Goal: Transaction & Acquisition: Download file/media

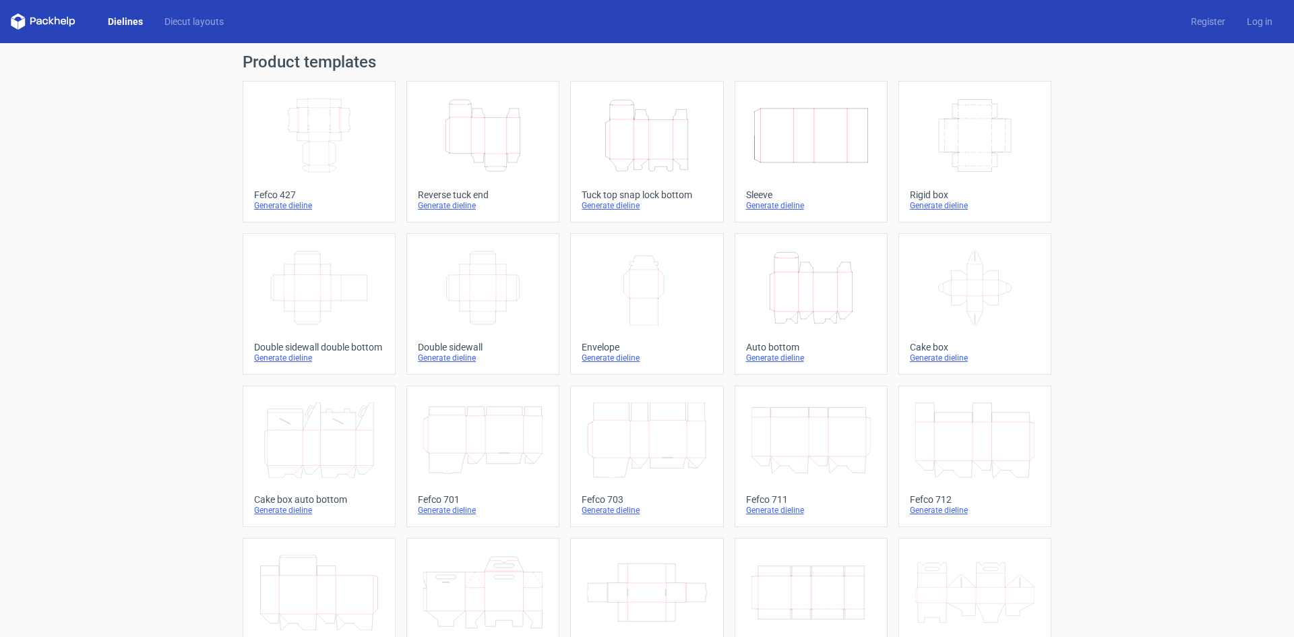
click at [650, 135] on icon "Height Depth Width" at bounding box center [646, 135] width 119 height 75
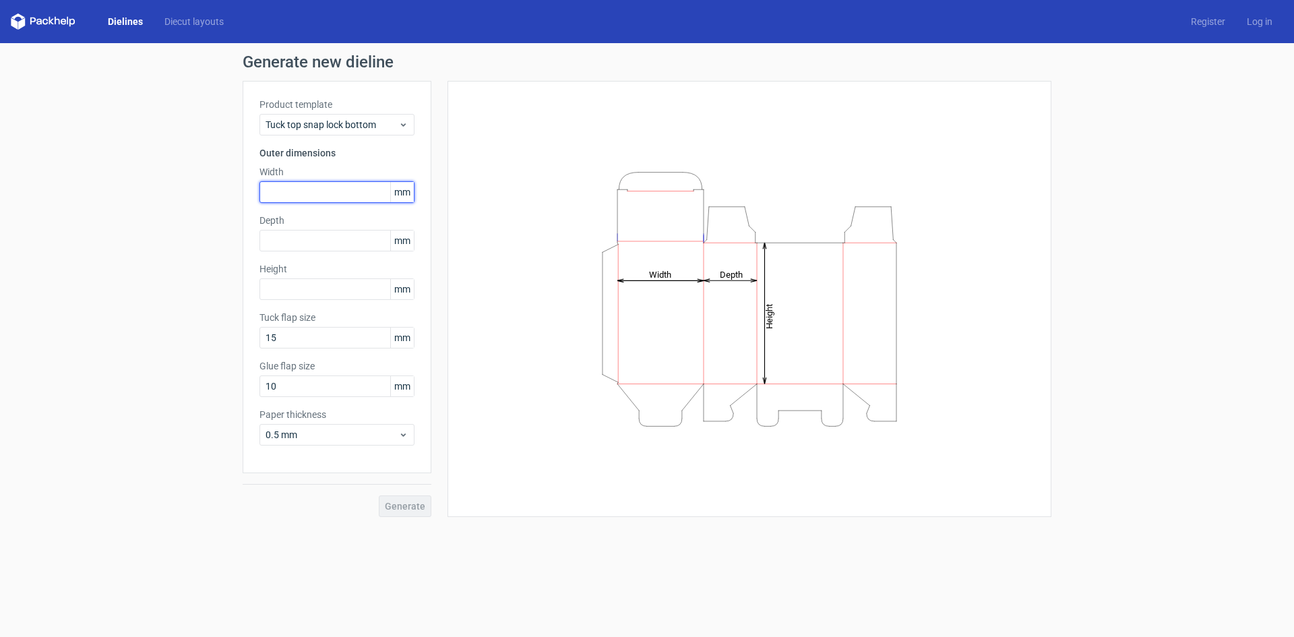
click at [301, 196] on input "text" at bounding box center [336, 192] width 155 height 22
type input "120"
click at [295, 245] on input "text" at bounding box center [336, 241] width 155 height 22
type input "90"
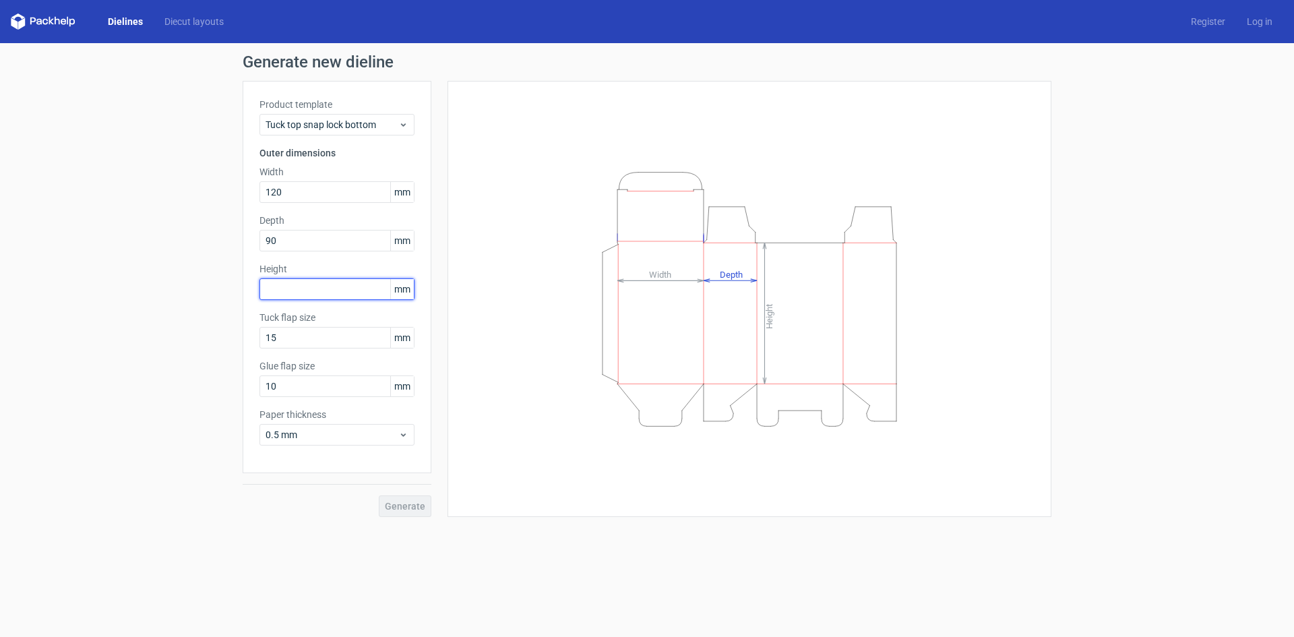
click at [303, 287] on input "text" at bounding box center [336, 289] width 155 height 22
type input "65"
click at [379, 495] on button "Generate" at bounding box center [405, 506] width 53 height 22
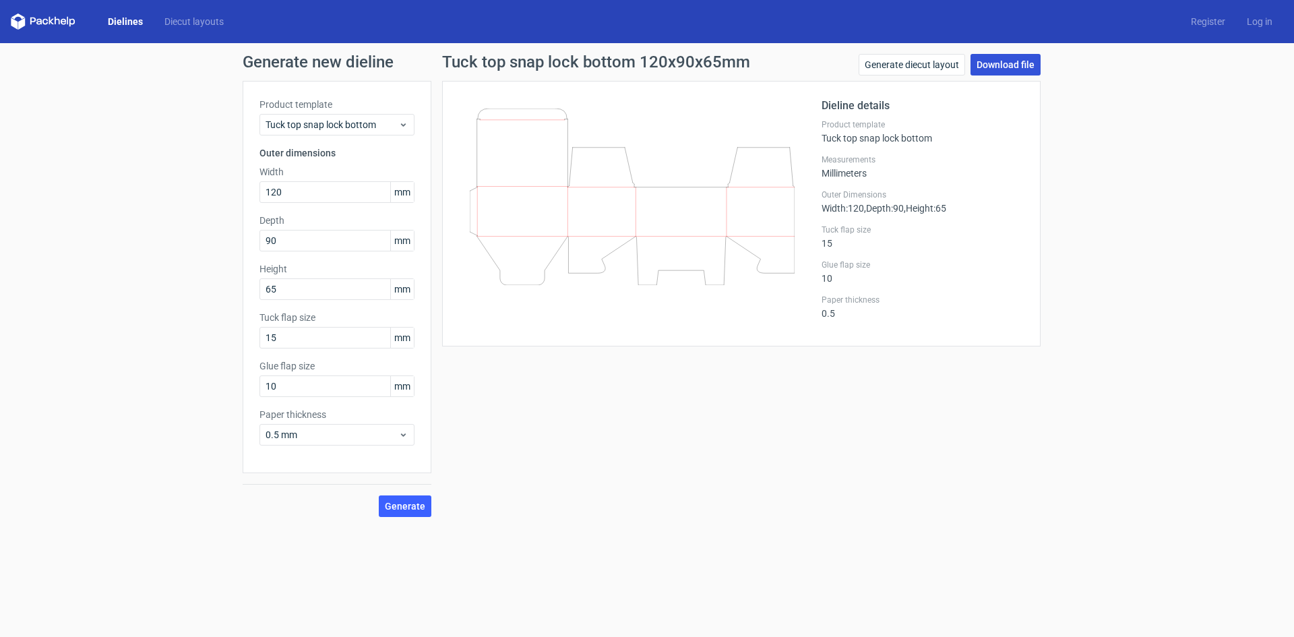
click at [1036, 65] on link "Download file" at bounding box center [1006, 65] width 70 height 22
